Goal: Information Seeking & Learning: Learn about a topic

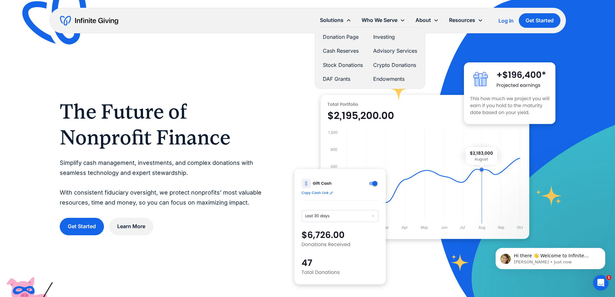
click at [382, 37] on link "Investing" at bounding box center [395, 37] width 44 height 9
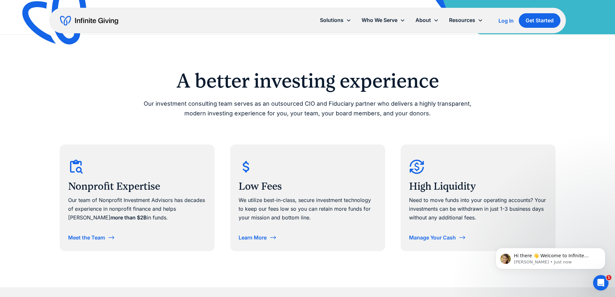
scroll to position [290, 0]
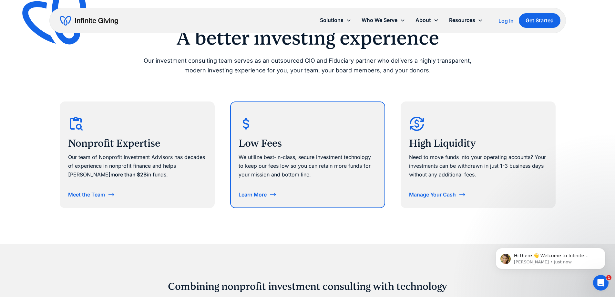
click at [255, 196] on div "Learn More" at bounding box center [252, 194] width 28 height 5
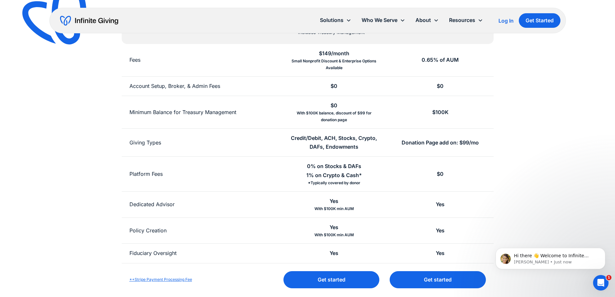
scroll to position [129, 0]
